Goal: Obtain resource: Download file/media

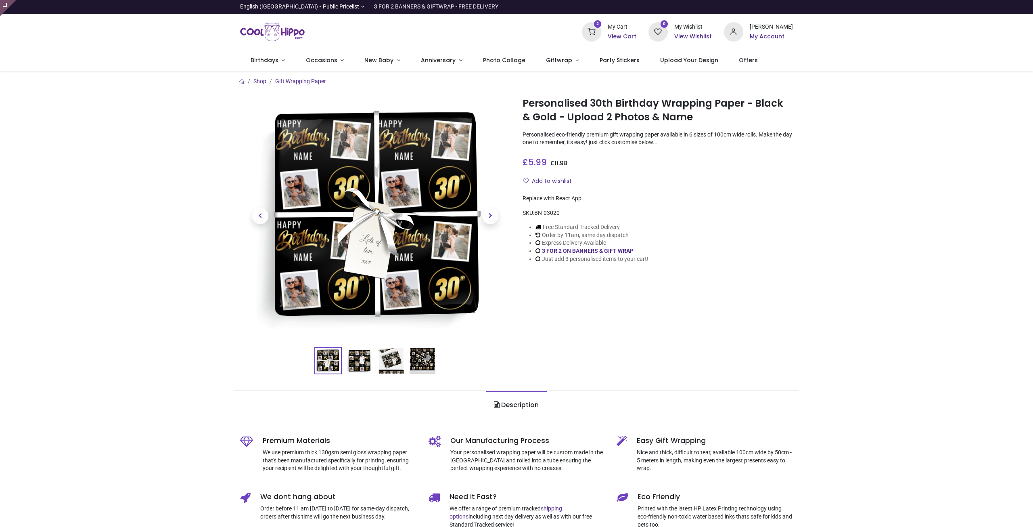
type input "**********"
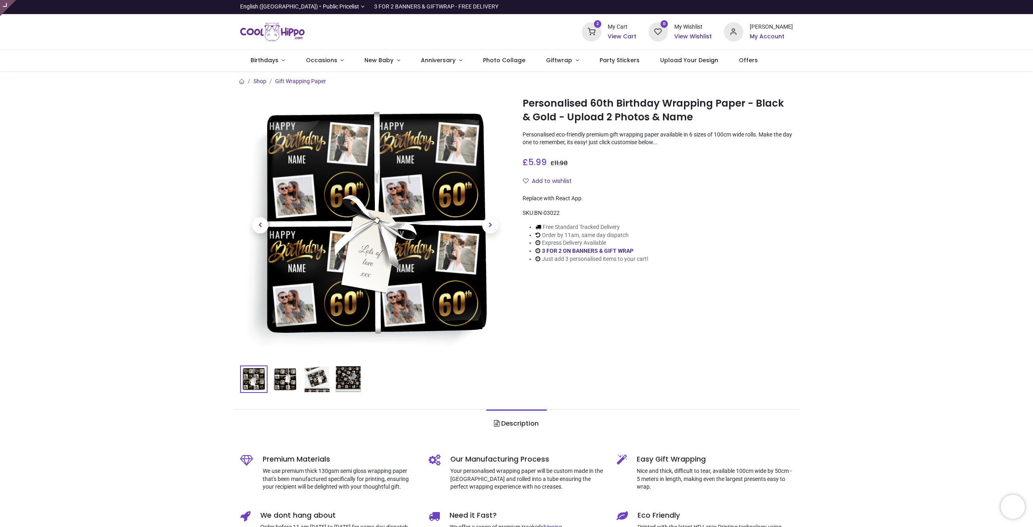
type input "**********"
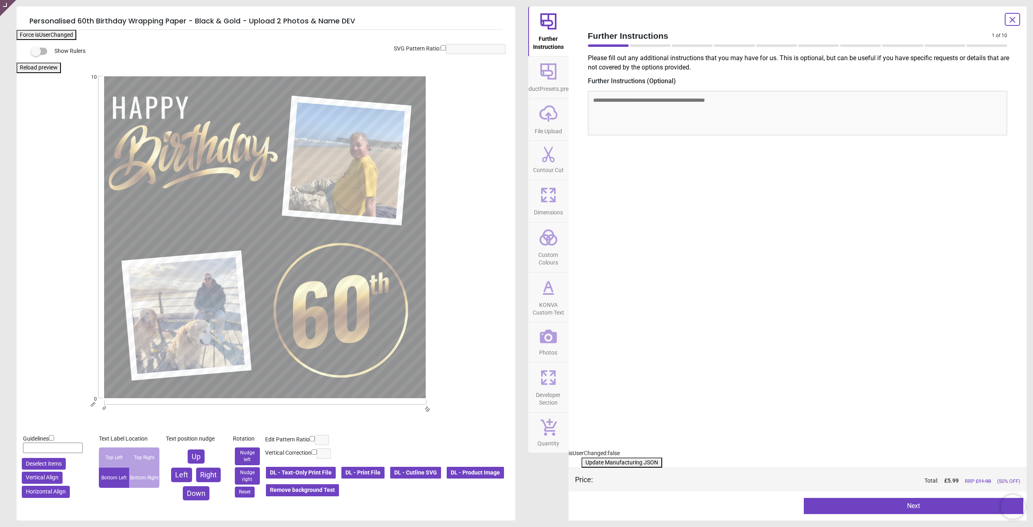
click at [603, 462] on button "Update Manufacturing JSON" at bounding box center [622, 462] width 81 height 10
click at [602, 462] on button "Update Manufacturing JSON" at bounding box center [622, 462] width 81 height 10
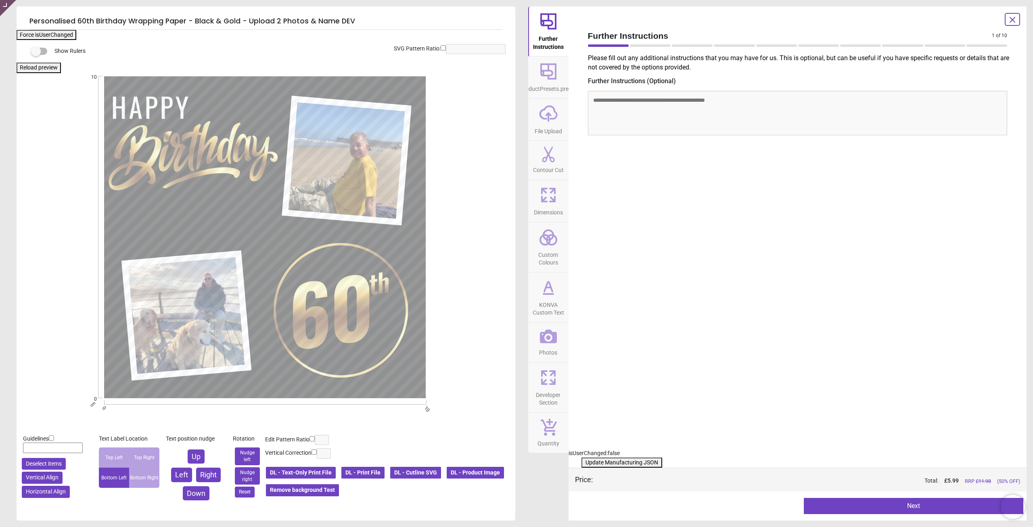
click at [602, 462] on button "Update Manufacturing JSON" at bounding box center [622, 462] width 81 height 10
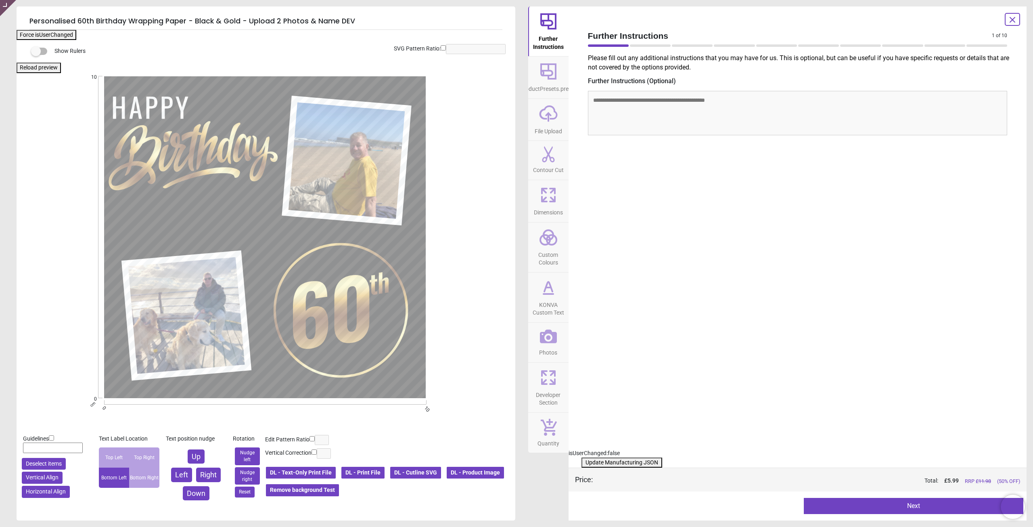
click at [602, 462] on button "Update Manufacturing JSON" at bounding box center [622, 462] width 81 height 10
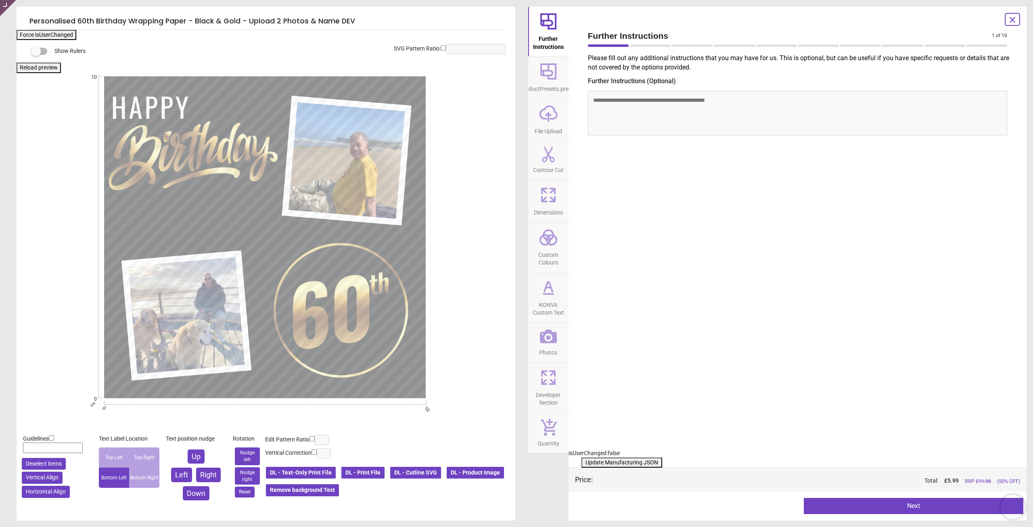
click at [602, 462] on button "Update Manufacturing JSON" at bounding box center [622, 462] width 81 height 10
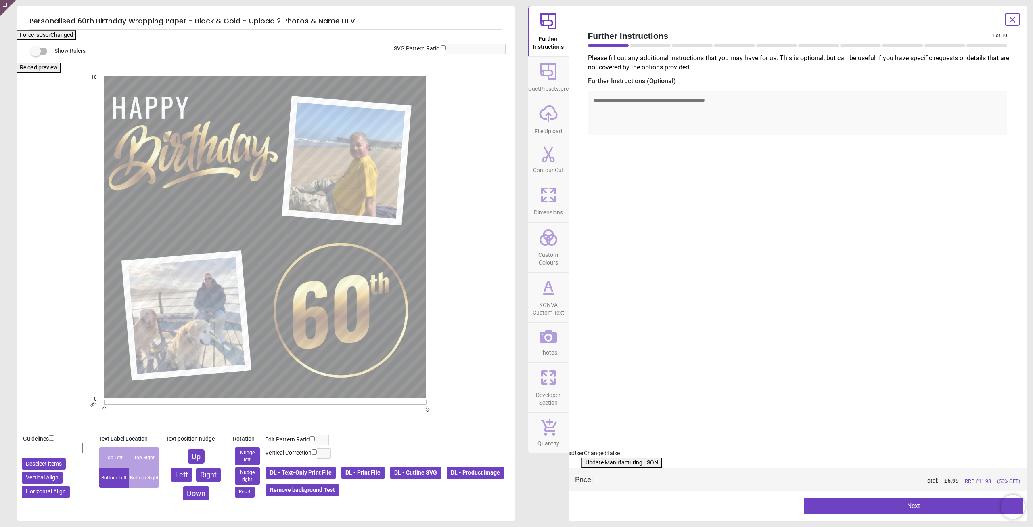
click at [602, 462] on button "Update Manufacturing JSON" at bounding box center [622, 462] width 81 height 10
drag, startPoint x: 637, startPoint y: 221, endPoint x: 569, endPoint y: 225, distance: 68.3
click at [636, 221] on div "Please fill out any additional instructions that you may have for us. This is o…" at bounding box center [798, 251] width 433 height 395
click at [546, 335] on icon at bounding box center [548, 336] width 17 height 17
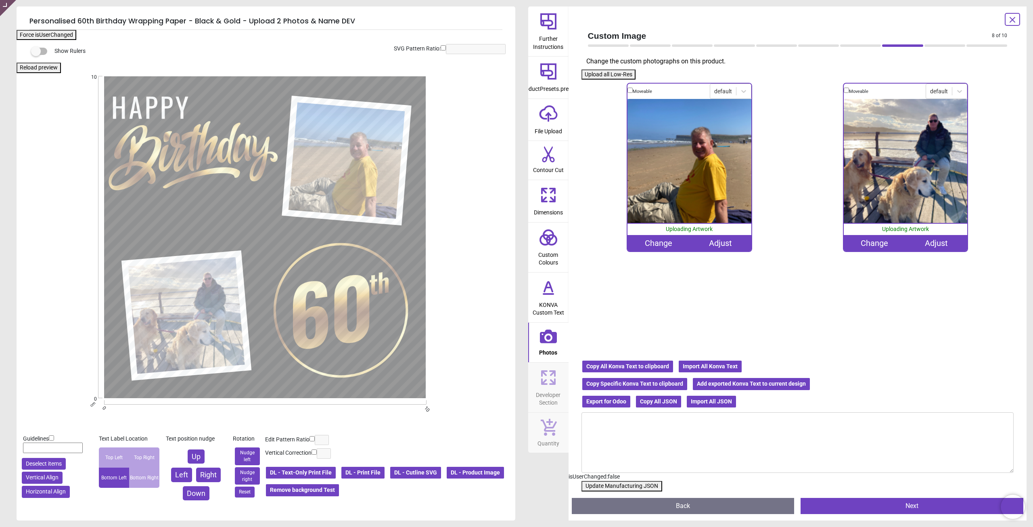
click at [703, 243] on div "Adjust" at bounding box center [720, 243] width 62 height 16
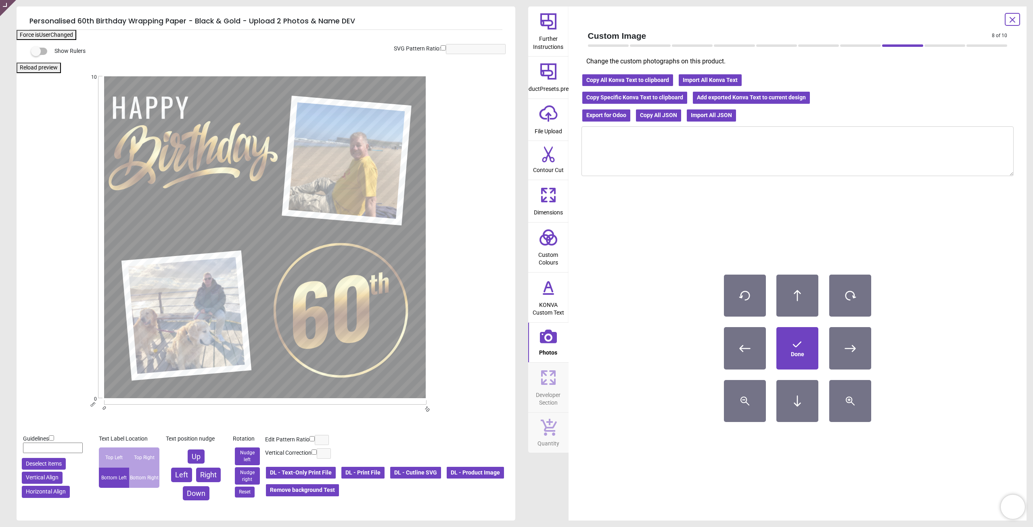
click at [800, 298] on icon at bounding box center [797, 295] width 12 height 12
click at [799, 406] on icon at bounding box center [797, 401] width 12 height 12
click at [803, 355] on span "Done" at bounding box center [797, 354] width 13 height 8
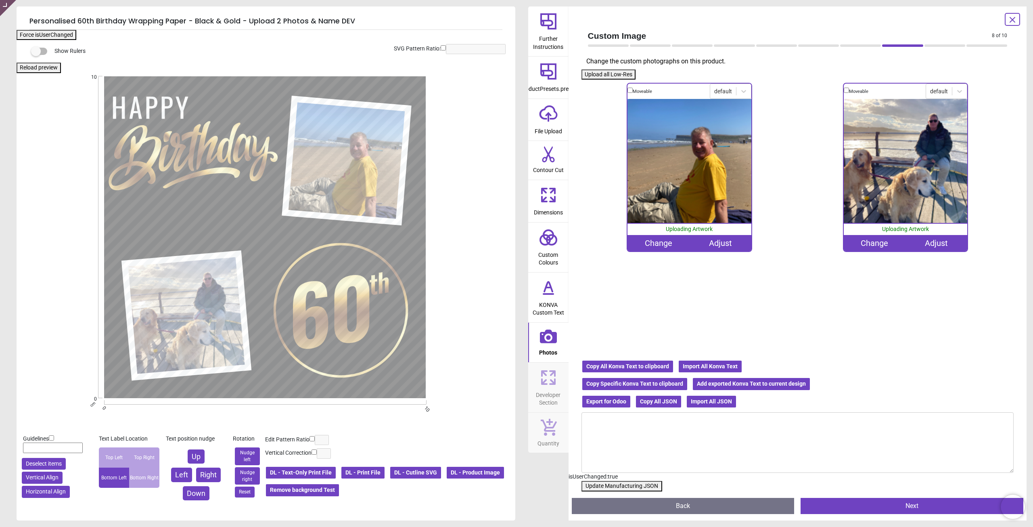
click at [938, 241] on div "Adjust" at bounding box center [937, 243] width 62 height 16
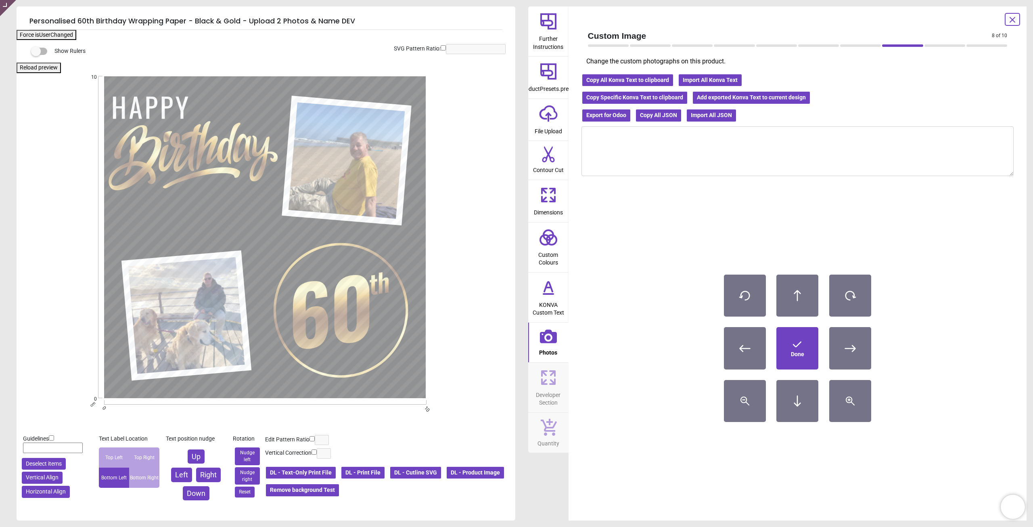
drag, startPoint x: 815, startPoint y: 281, endPoint x: 803, endPoint y: 369, distance: 88.8
click at [815, 284] on button at bounding box center [797, 295] width 42 height 42
drag, startPoint x: 803, startPoint y: 401, endPoint x: 797, endPoint y: 361, distance: 40.4
click at [803, 401] on icon at bounding box center [797, 401] width 12 height 12
click at [795, 355] on span "Done" at bounding box center [797, 354] width 13 height 8
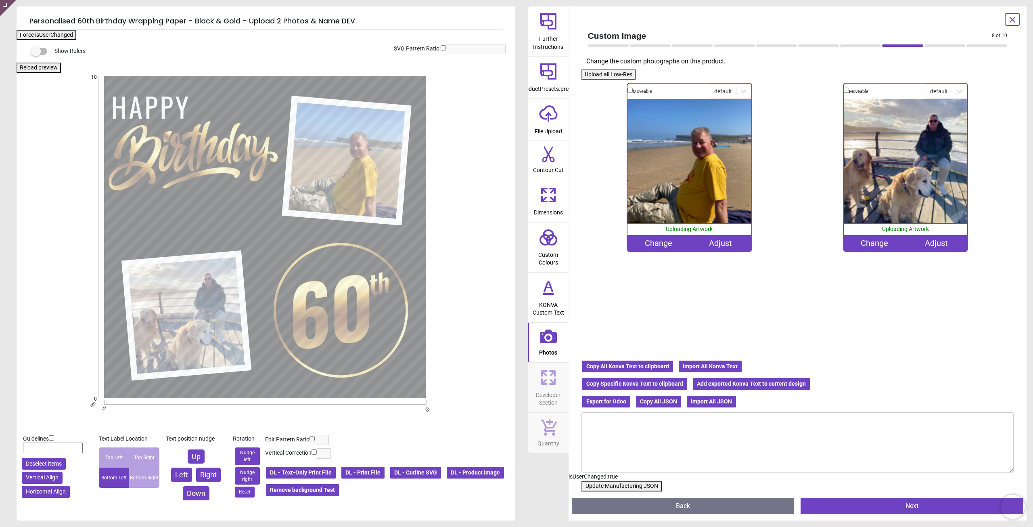
click at [611, 485] on button "Update Manufacturing JSON" at bounding box center [622, 486] width 81 height 10
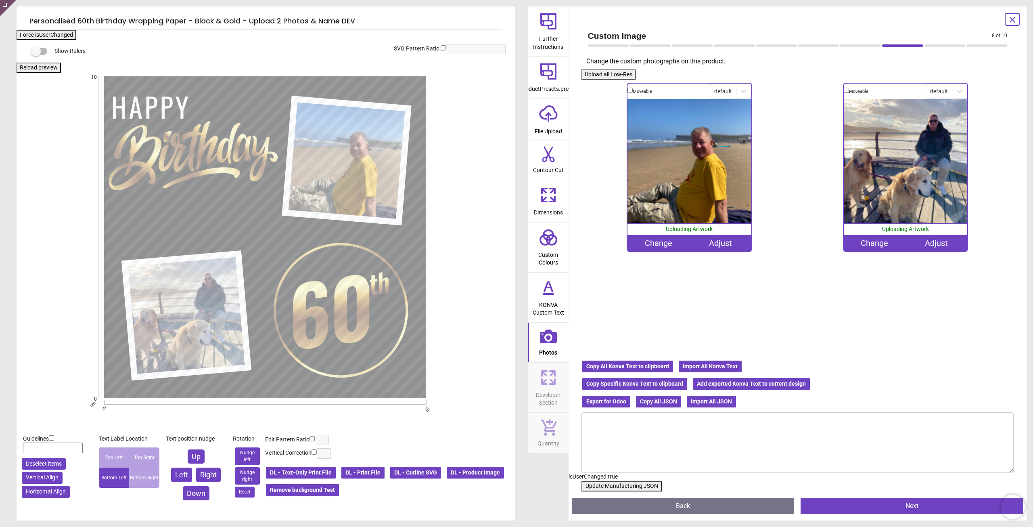
click at [612, 485] on button "Update Manufacturing JSON" at bounding box center [622, 486] width 81 height 10
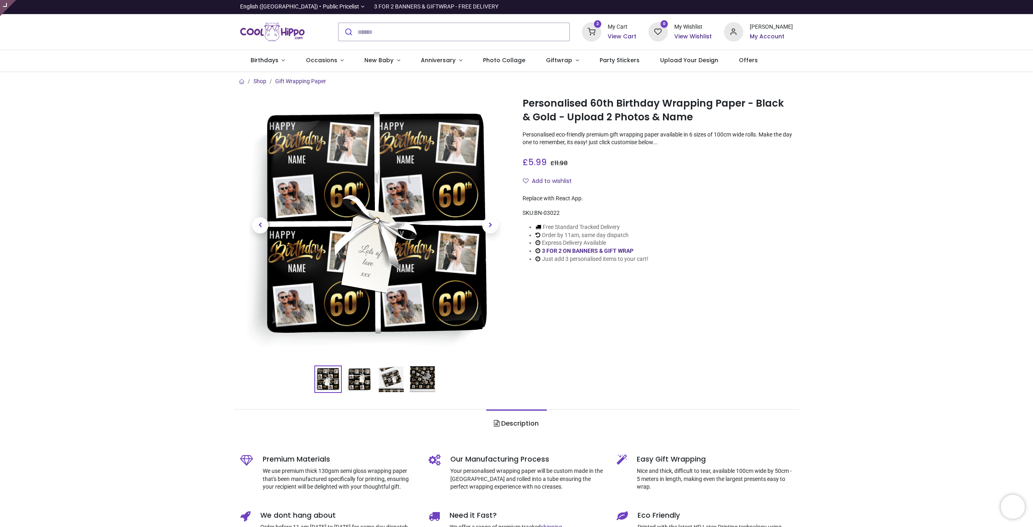
type input "**********"
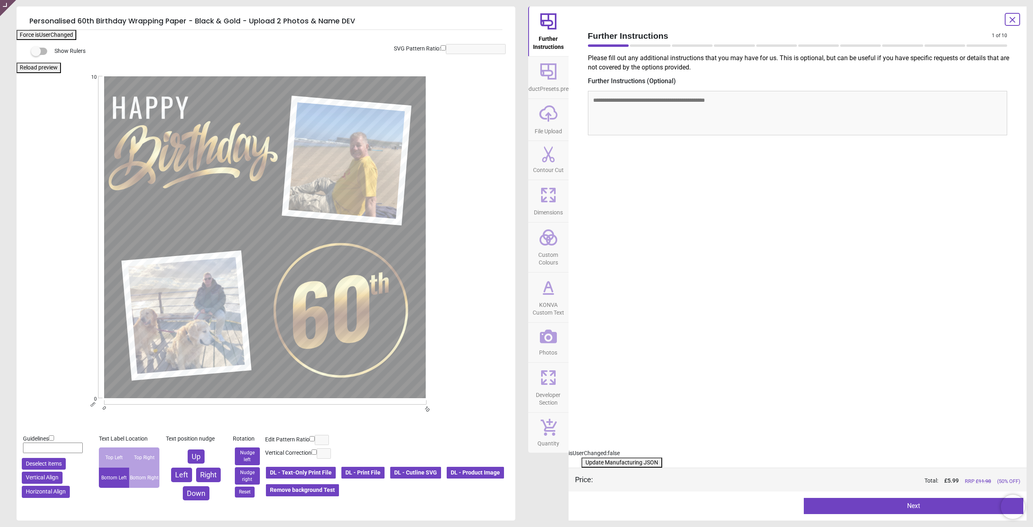
click at [380, 473] on button "DL - Print File" at bounding box center [363, 473] width 45 height 14
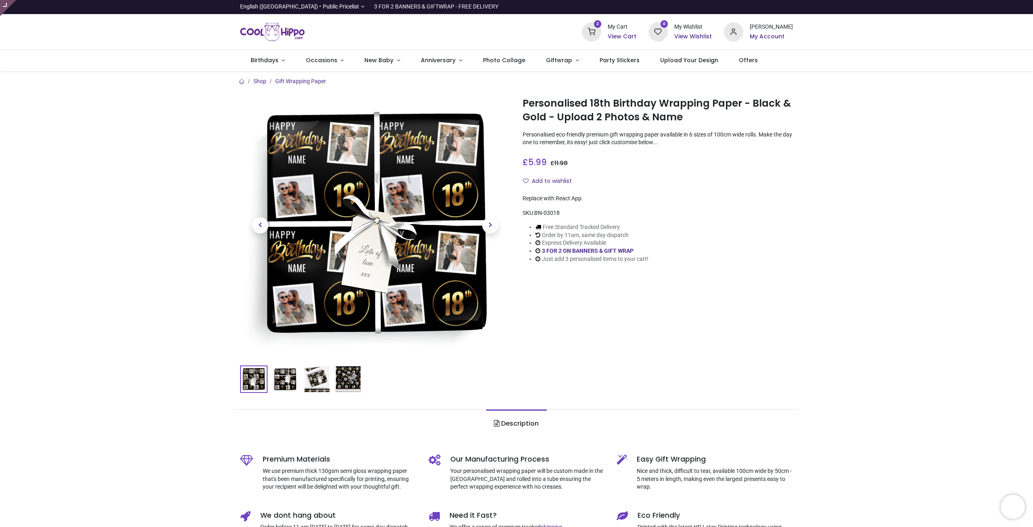
type input "**********"
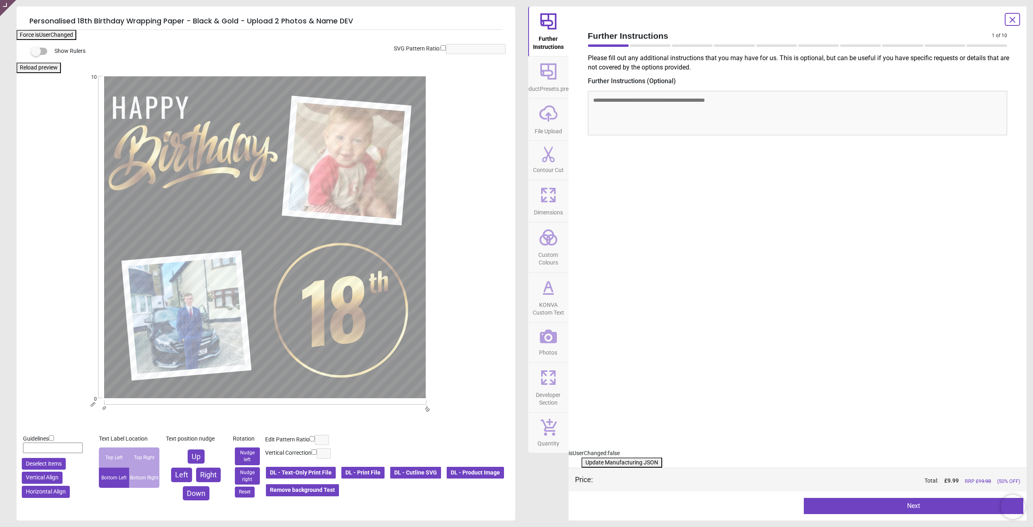
drag, startPoint x: 732, startPoint y: 187, endPoint x: 703, endPoint y: 187, distance: 29.5
click at [732, 187] on div "Please fill out any additional instructions that you may have for us. This is o…" at bounding box center [798, 251] width 433 height 395
click at [630, 184] on div "Please fill out any additional instructions that you may have for us. This is o…" at bounding box center [798, 251] width 433 height 395
click at [544, 343] on icon at bounding box center [548, 336] width 17 height 14
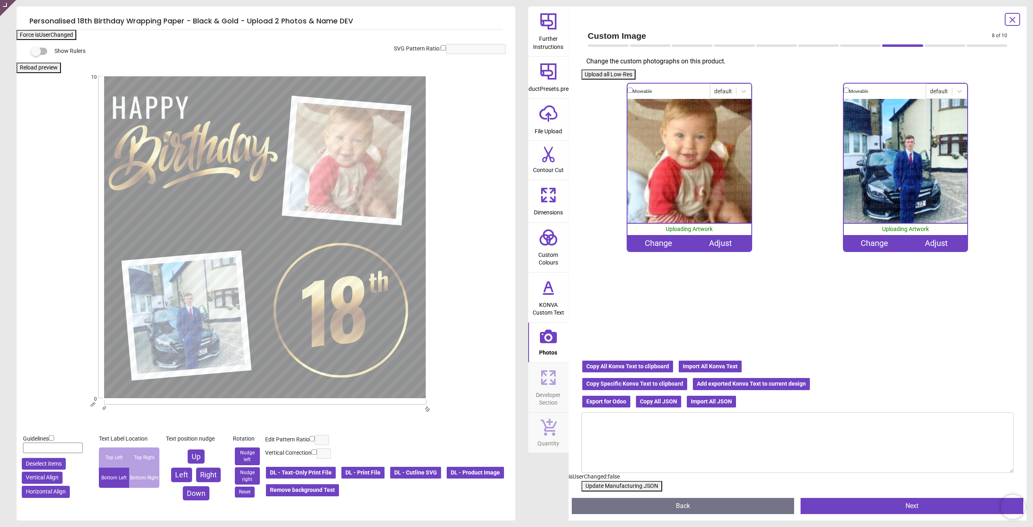
click at [664, 241] on div "Change" at bounding box center [659, 243] width 62 height 16
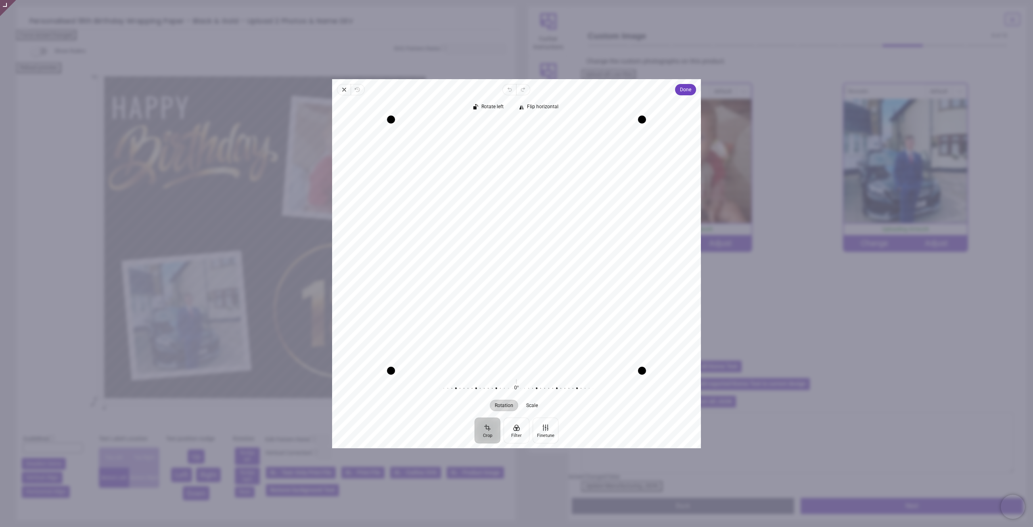
click at [681, 91] on span "Done" at bounding box center [685, 90] width 11 height 10
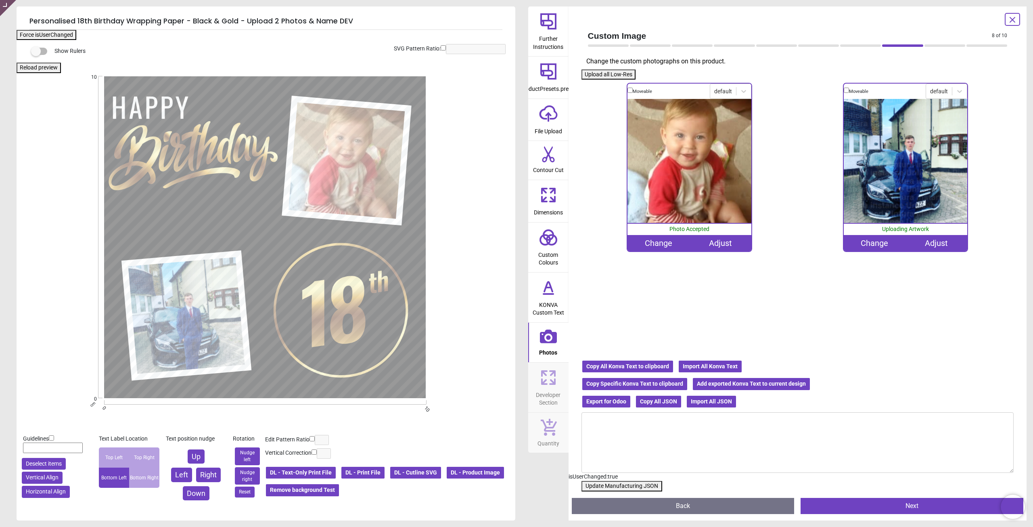
click at [868, 247] on div "Change" at bounding box center [875, 243] width 62 height 16
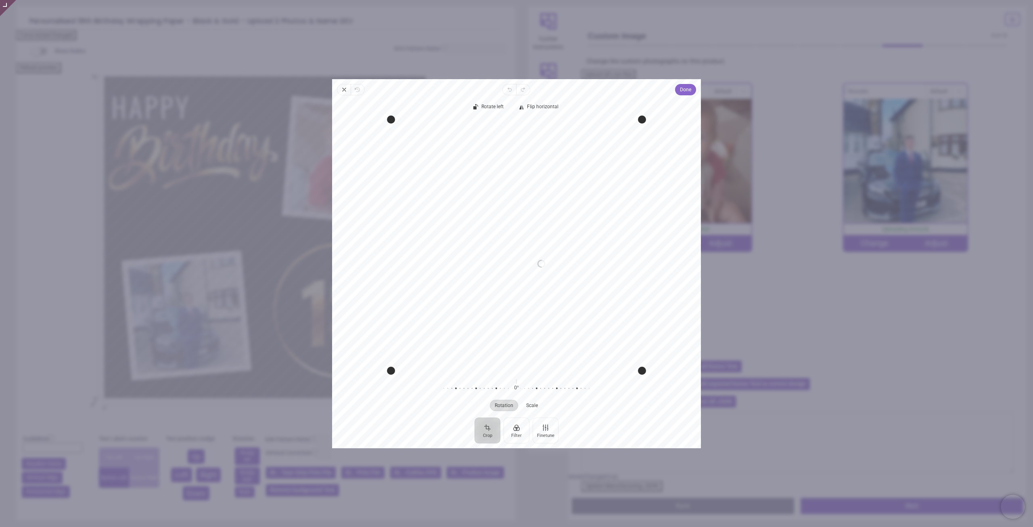
click at [687, 92] on span "Done" at bounding box center [685, 90] width 11 height 10
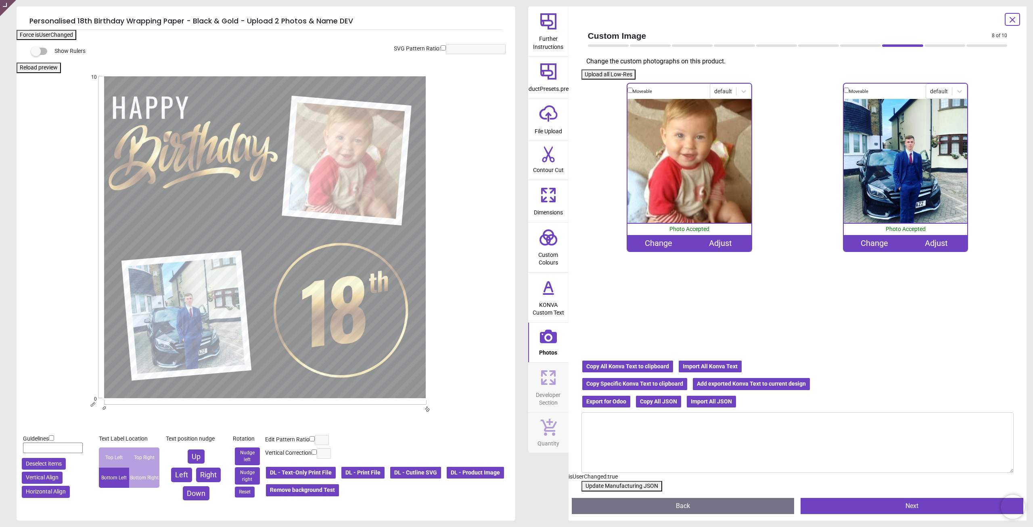
click at [624, 486] on button "Update Manufacturing JSON" at bounding box center [622, 486] width 81 height 10
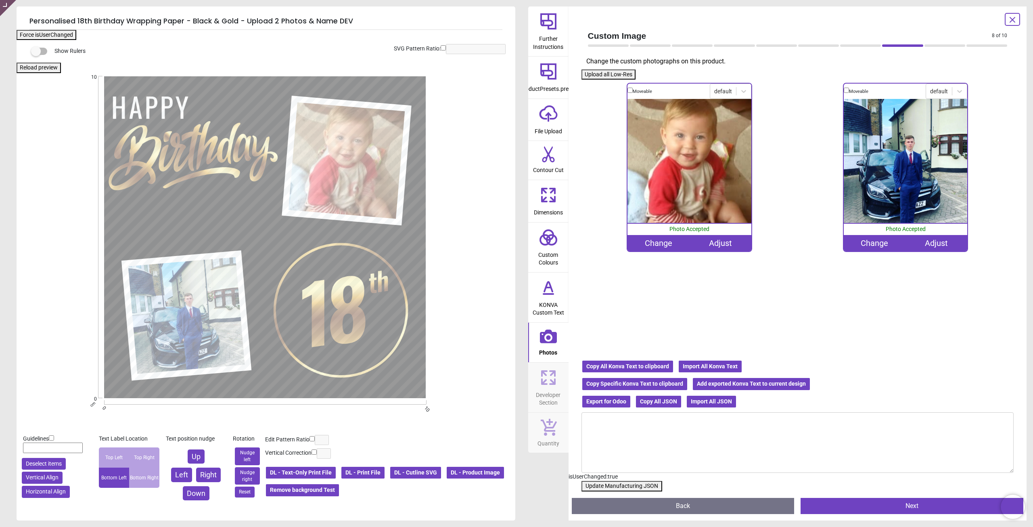
click at [372, 471] on div "Show Rulers Reload preview SVG Pattern Ratio: * .cls-1, .cls-2 { stroke-width: …" at bounding box center [266, 280] width 499 height 480
drag, startPoint x: 648, startPoint y: 488, endPoint x: 564, endPoint y: 483, distance: 84.1
click at [647, 488] on button "Update Manufacturing JSON" at bounding box center [622, 486] width 81 height 10
click at [362, 475] on div "Show Rulers Reload preview SVG Pattern Ratio: * .cls-1, .cls-2 { stroke-width: …" at bounding box center [266, 280] width 499 height 480
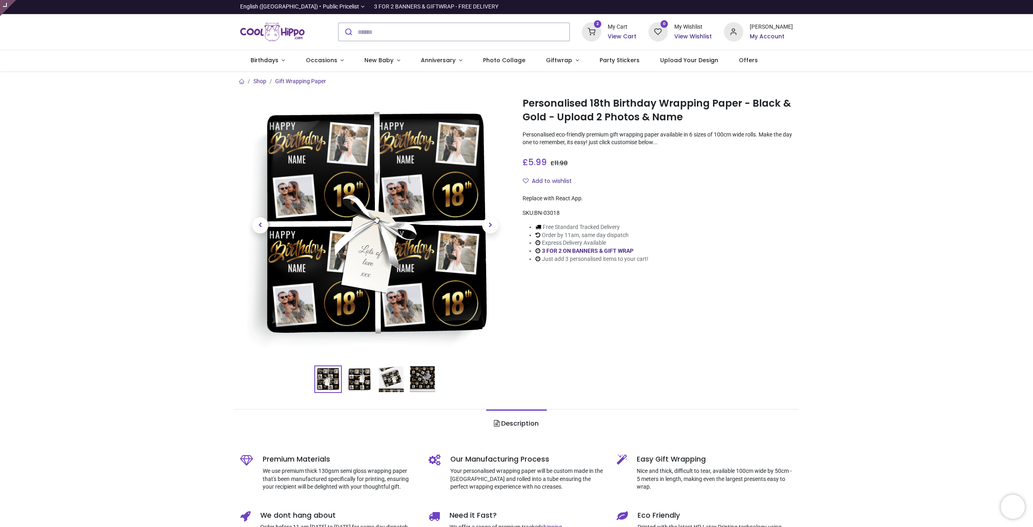
type input "**********"
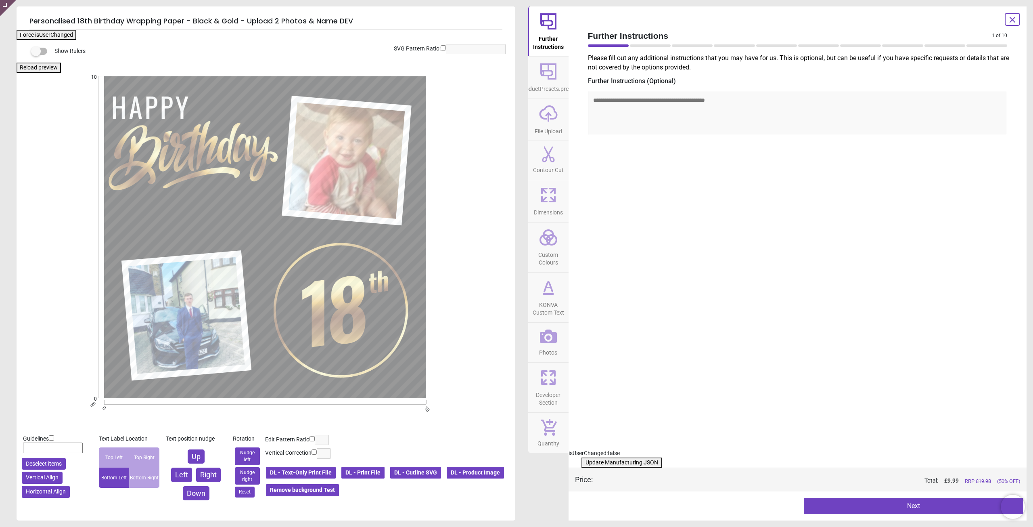
drag, startPoint x: 377, startPoint y: 470, endPoint x: 382, endPoint y: 468, distance: 4.9
click at [377, 470] on button "DL - Print File" at bounding box center [363, 473] width 45 height 14
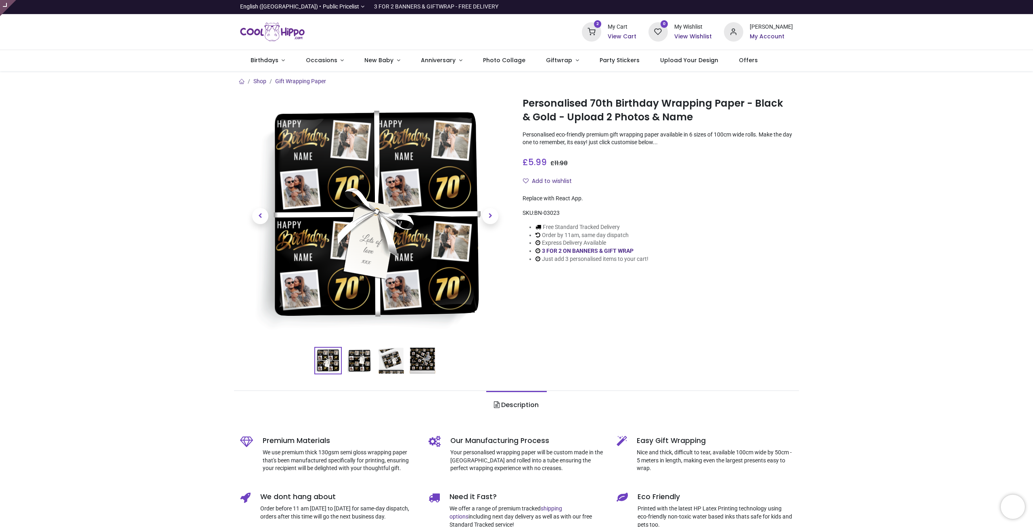
type input "**********"
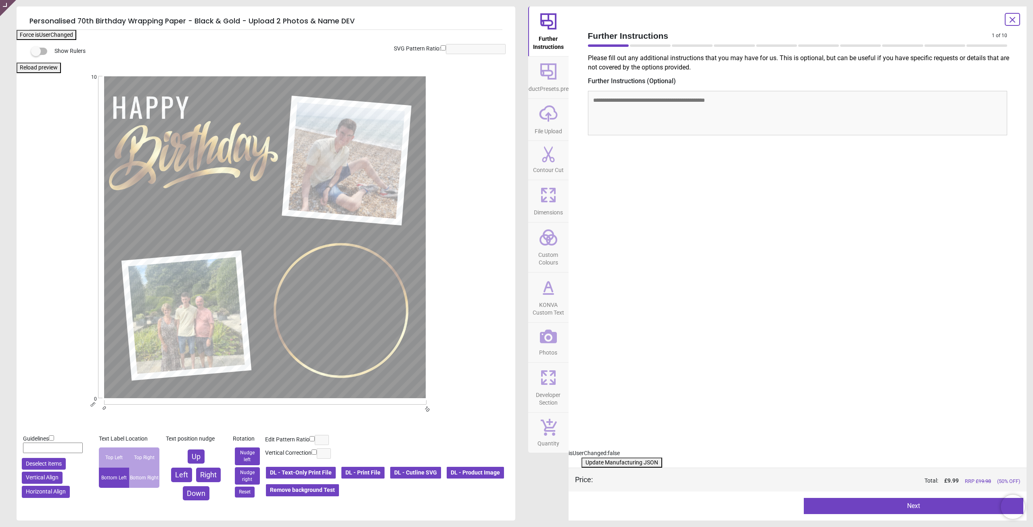
click at [538, 341] on button "Photos" at bounding box center [548, 342] width 40 height 40
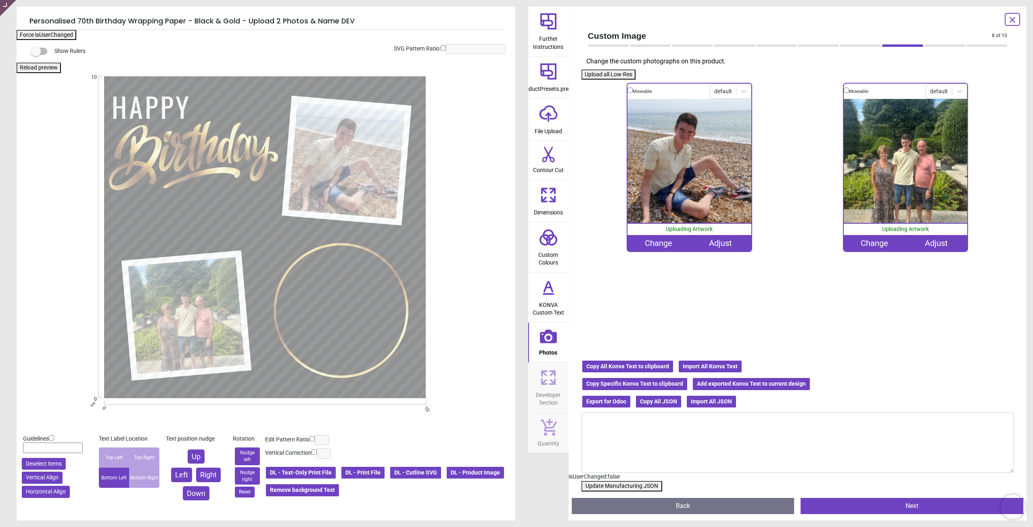
click at [657, 247] on div "Change" at bounding box center [659, 243] width 62 height 16
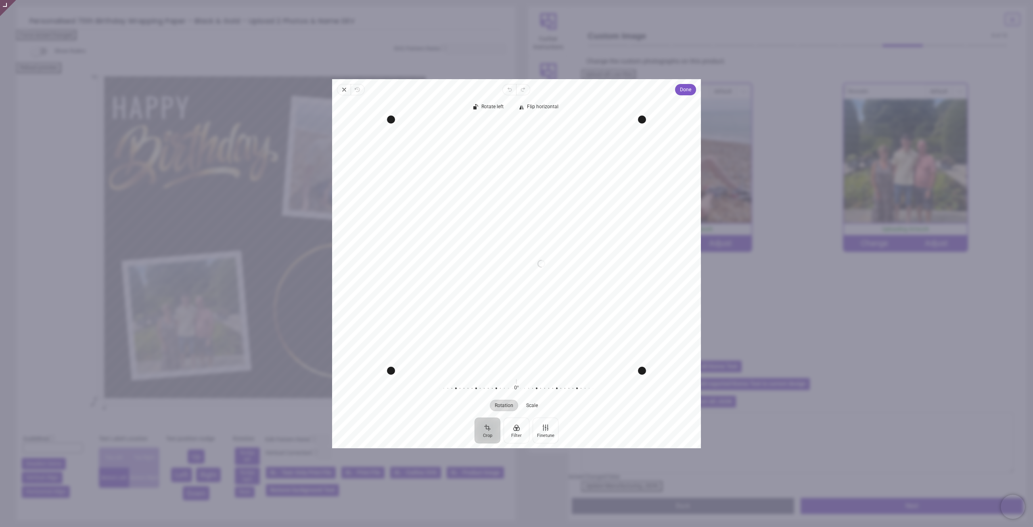
drag, startPoint x: 681, startPoint y: 90, endPoint x: 595, endPoint y: 105, distance: 86.8
click at [686, 92] on span "Done" at bounding box center [685, 90] width 11 height 10
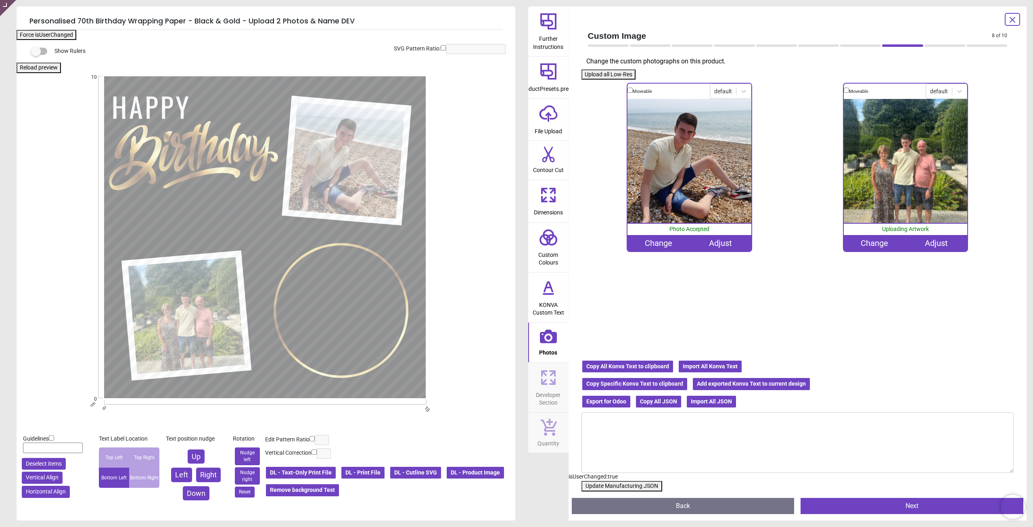
click at [871, 243] on div "Change" at bounding box center [875, 243] width 62 height 16
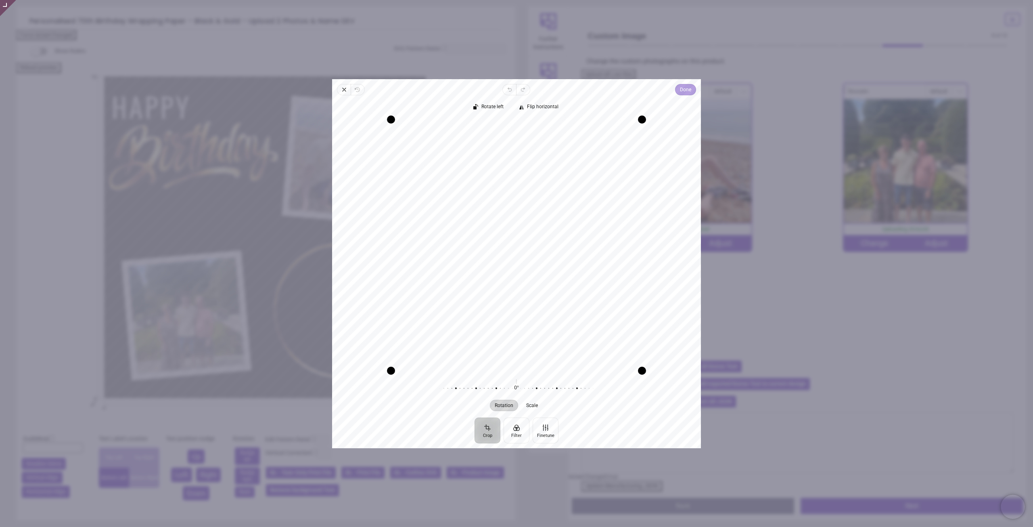
click at [683, 89] on span "Done" at bounding box center [685, 90] width 11 height 10
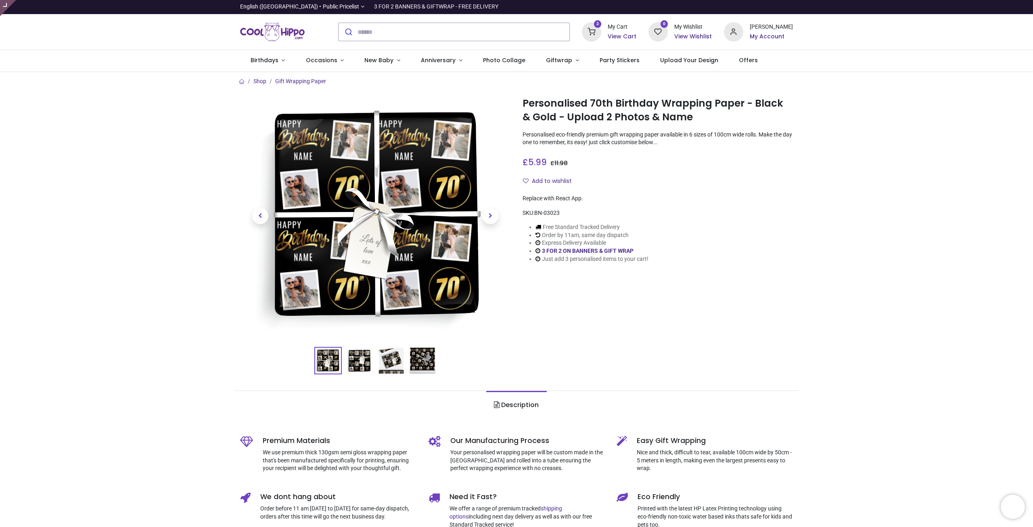
type input "**********"
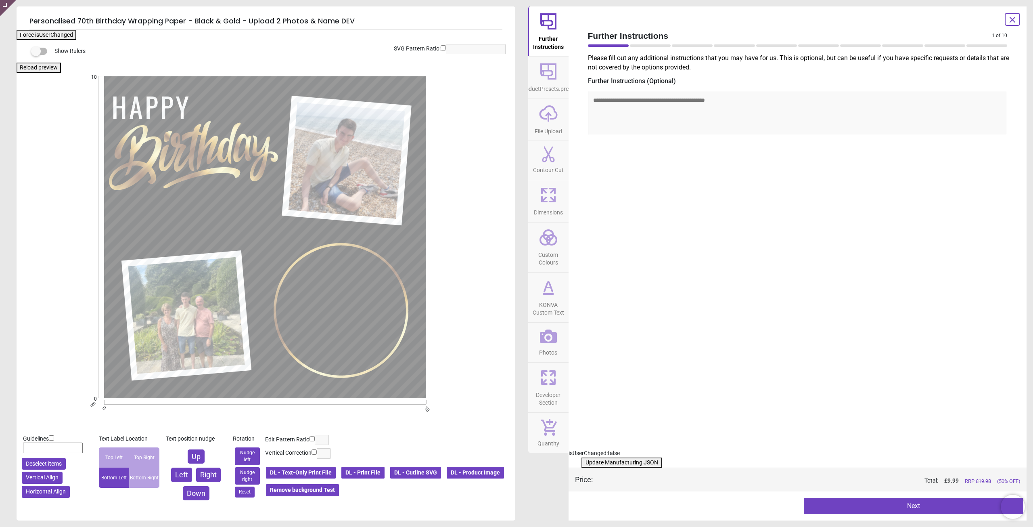
drag, startPoint x: 362, startPoint y: 470, endPoint x: 431, endPoint y: 430, distance: 79.9
click at [362, 471] on button "DL - Print File" at bounding box center [363, 473] width 45 height 14
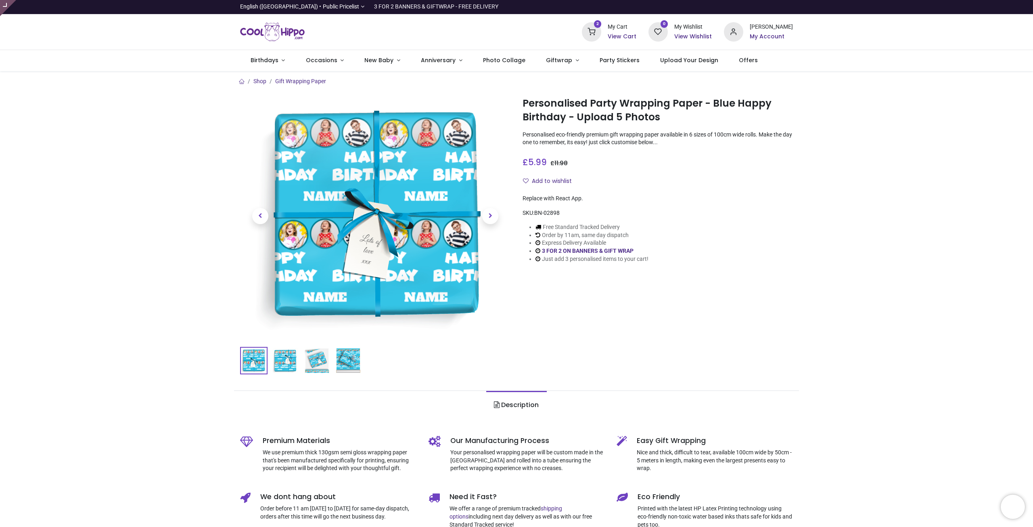
type input "**********"
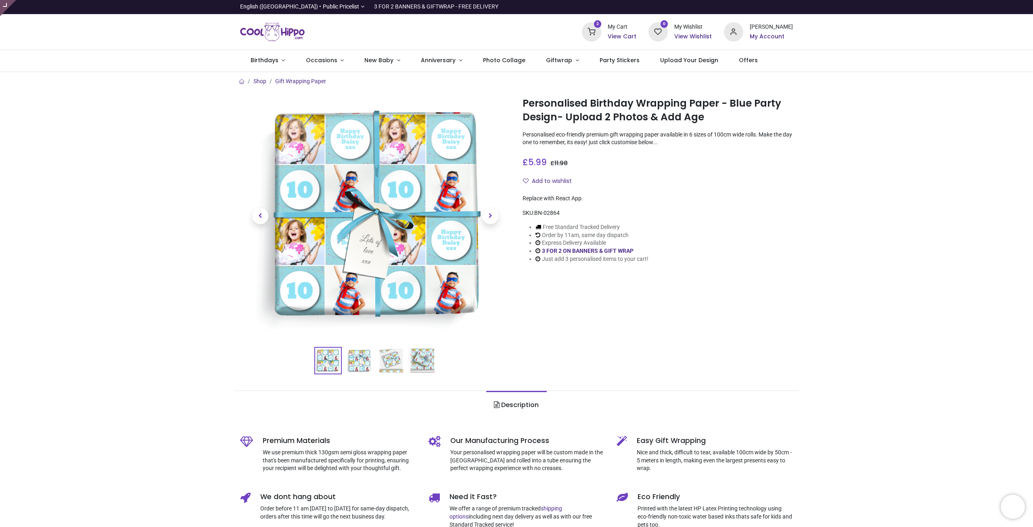
type input "**********"
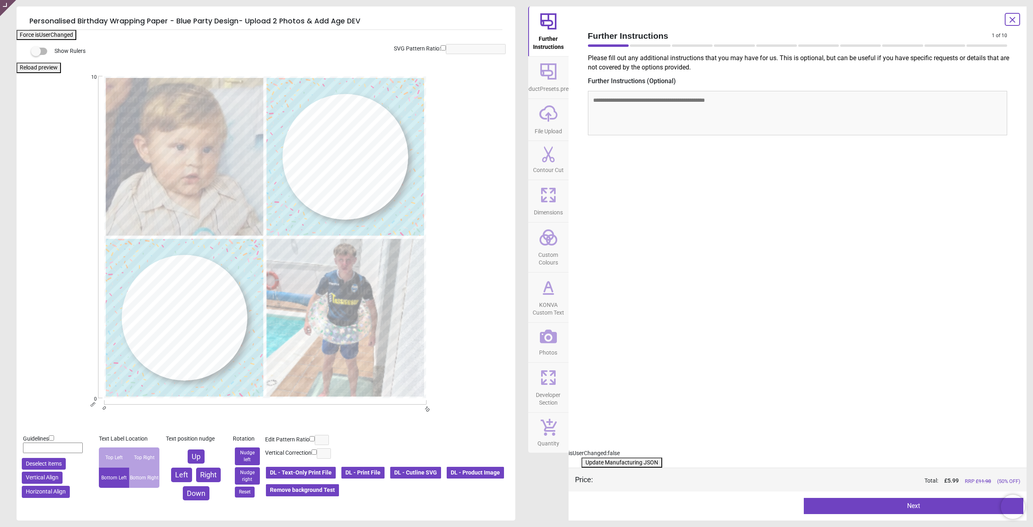
click at [547, 298] on span "KONVA Custom Text" at bounding box center [548, 307] width 39 height 20
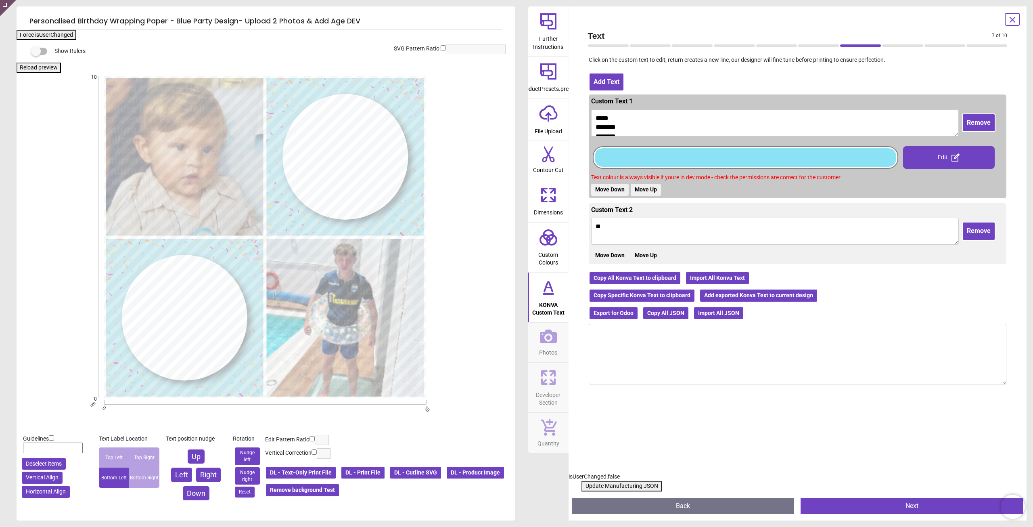
click at [550, 339] on icon at bounding box center [548, 336] width 17 height 17
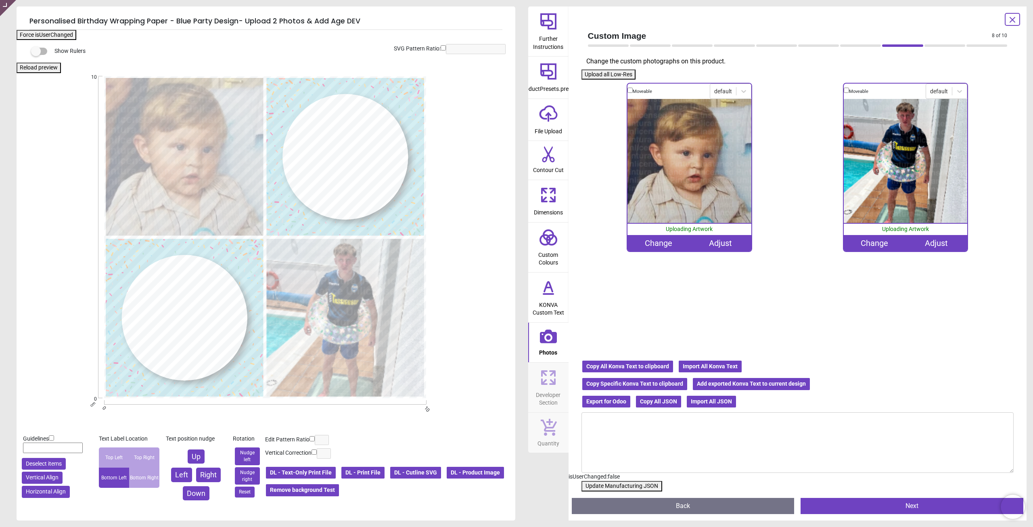
click at [661, 232] on div "Uploading Artwork" at bounding box center [690, 229] width 124 height 11
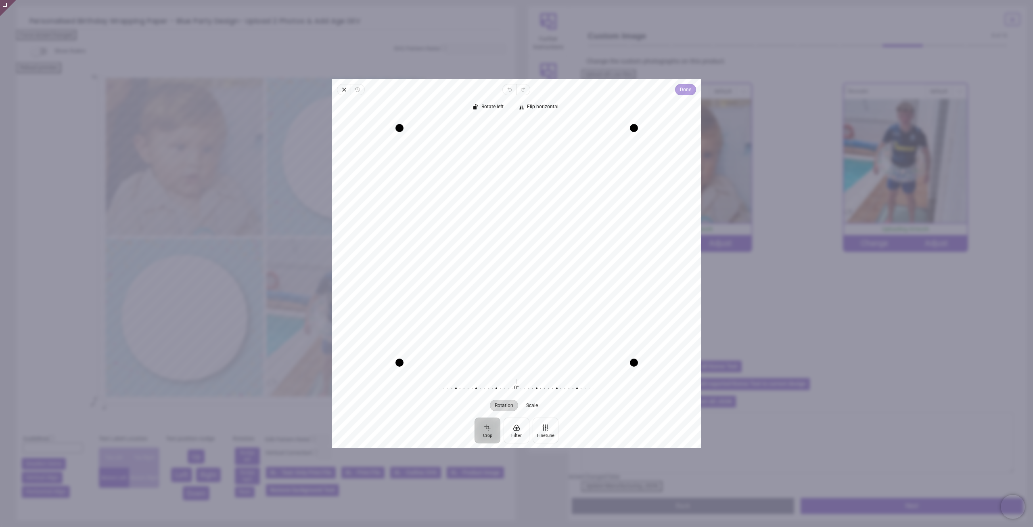
drag, startPoint x: 687, startPoint y: 89, endPoint x: 690, endPoint y: 92, distance: 4.3
click at [688, 90] on span "Done" at bounding box center [685, 90] width 11 height 10
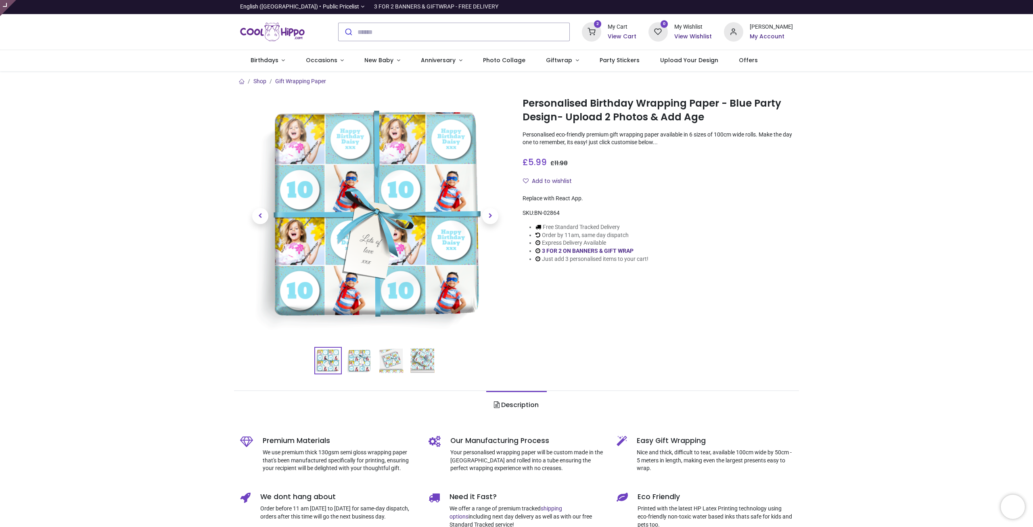
type input "**********"
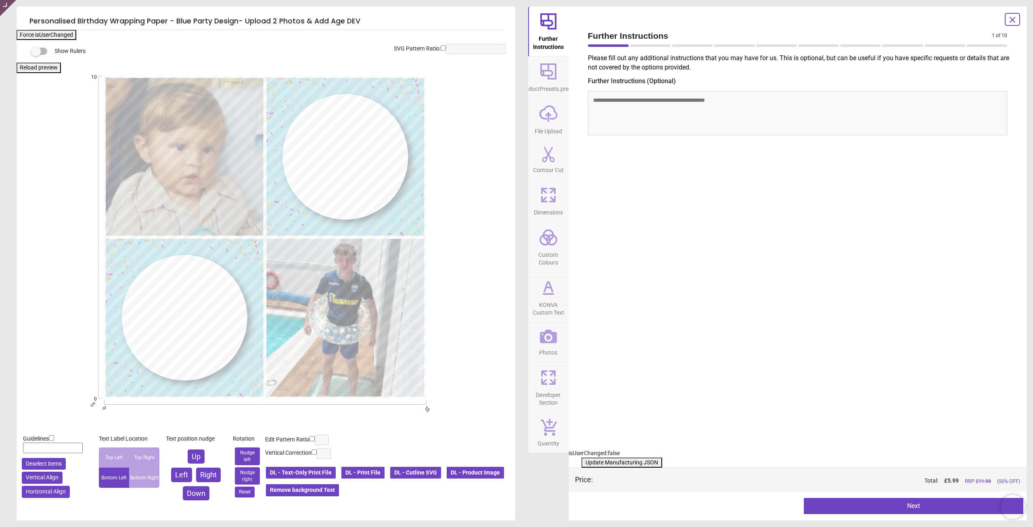
click at [373, 468] on button "DL - Print File" at bounding box center [363, 473] width 45 height 14
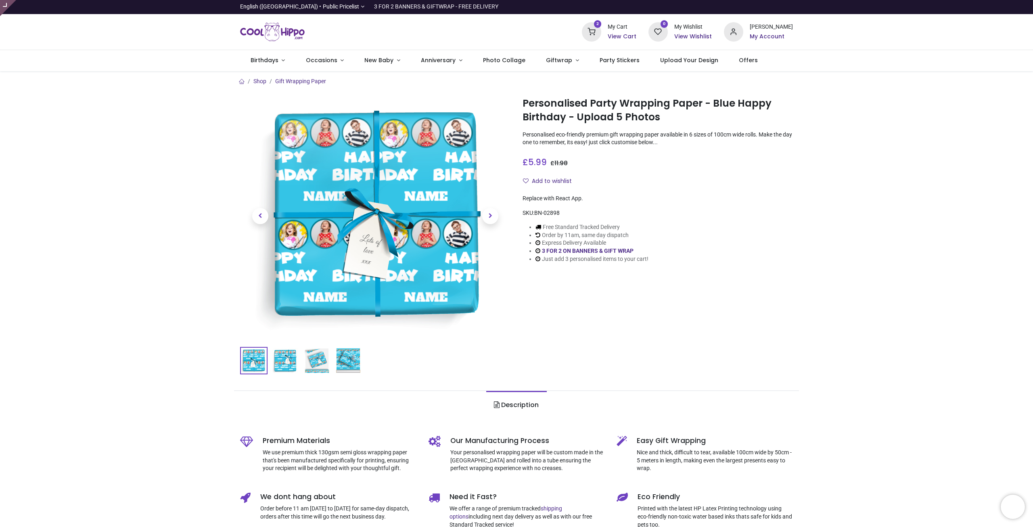
type input "**********"
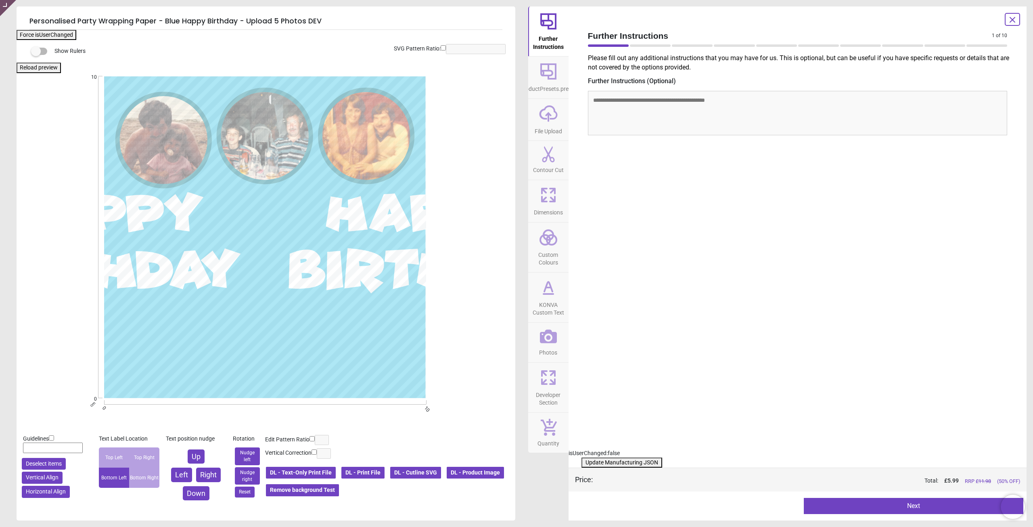
click at [549, 307] on span "KONVA Custom Text" at bounding box center [548, 307] width 39 height 20
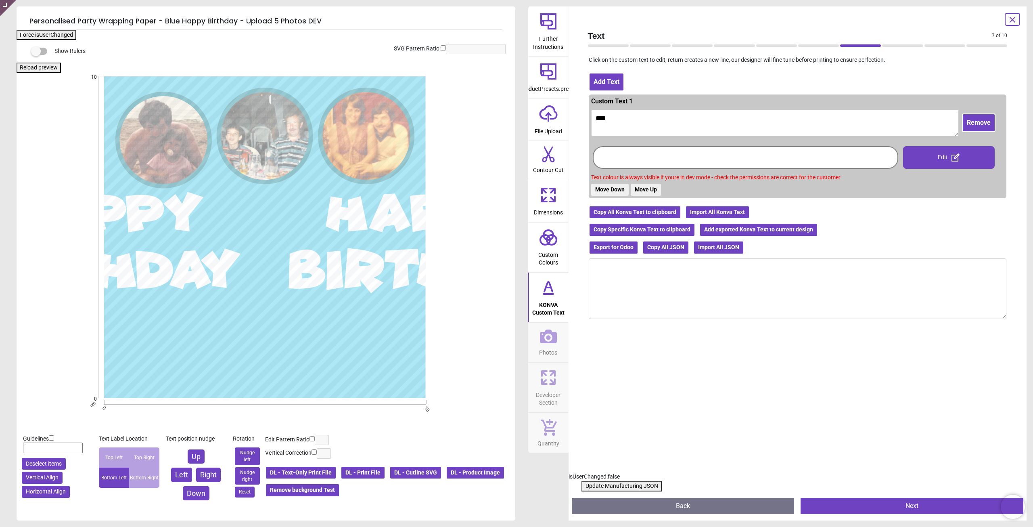
click at [547, 341] on icon at bounding box center [548, 336] width 17 height 14
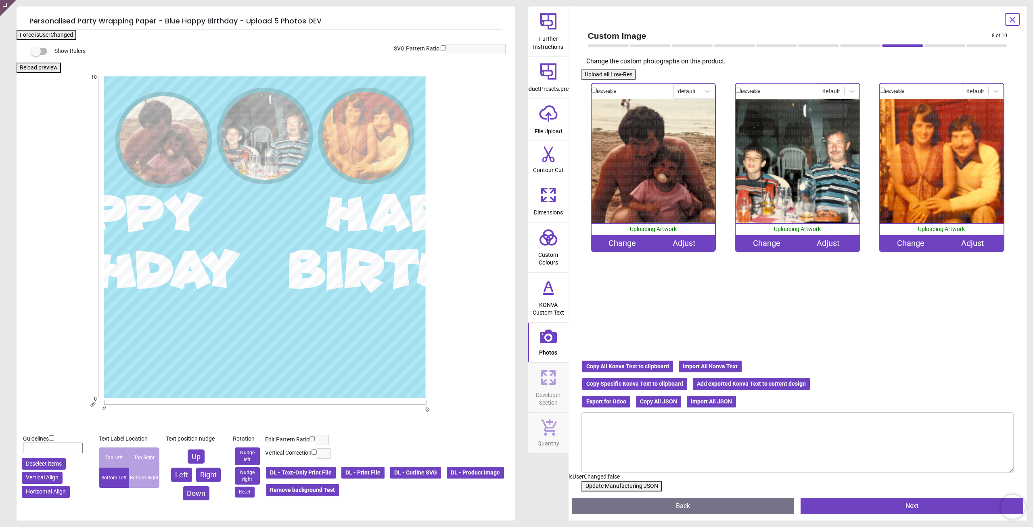
click at [619, 239] on div "Change" at bounding box center [623, 243] width 62 height 16
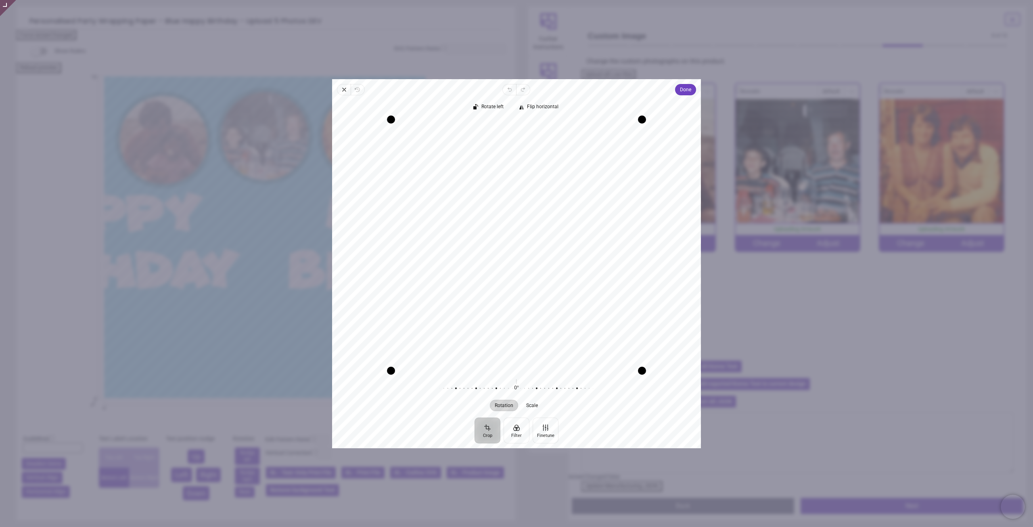
click at [682, 93] on span "Done" at bounding box center [685, 90] width 11 height 10
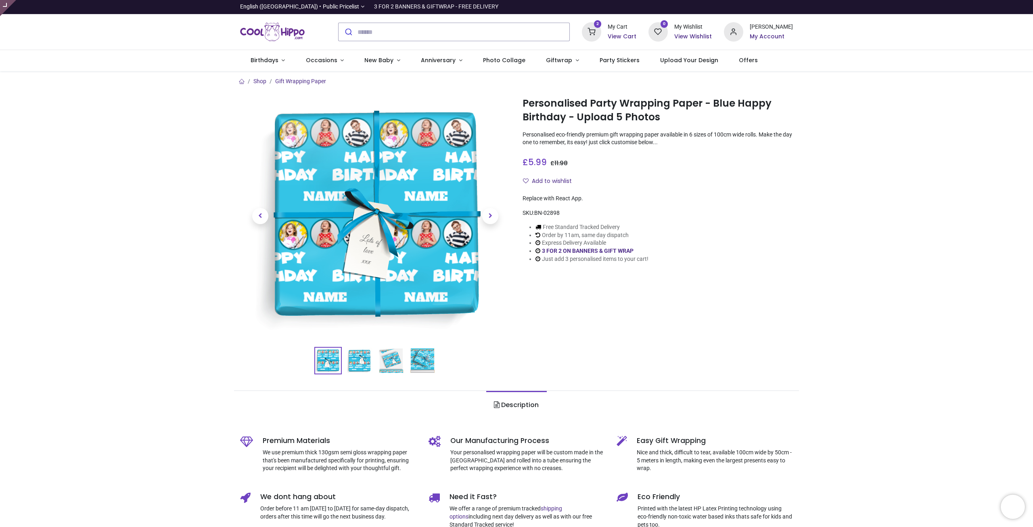
type input "**********"
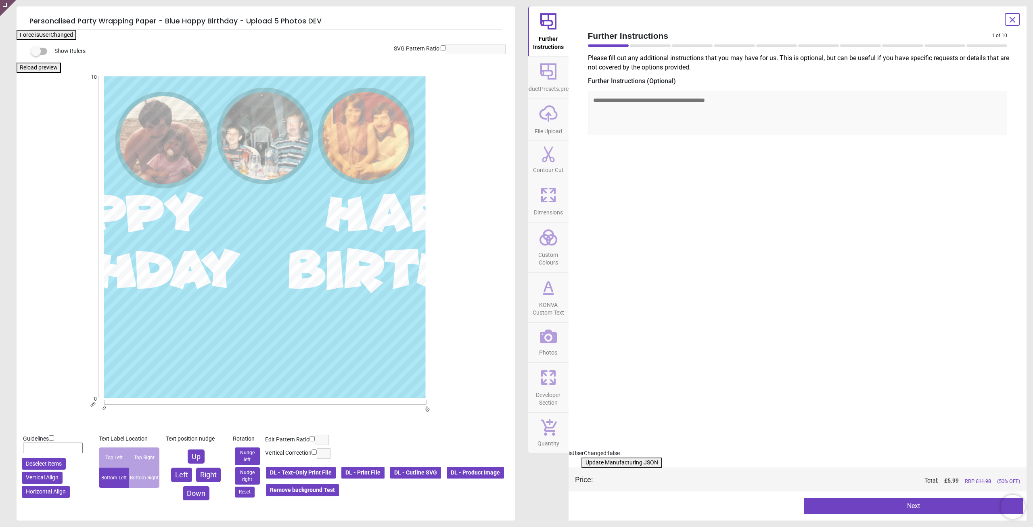
click at [363, 471] on button "DL - Print File" at bounding box center [363, 473] width 45 height 14
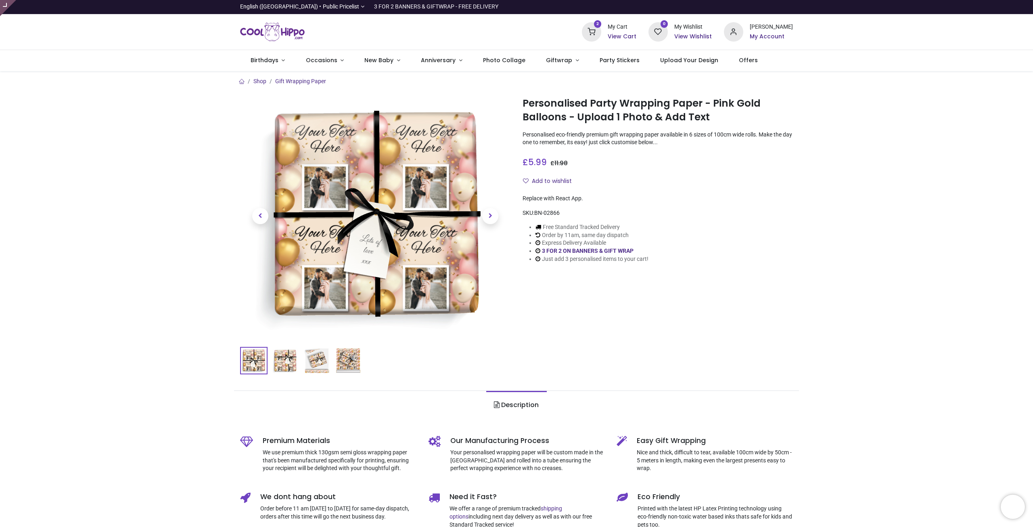
type input "**********"
